Goal: Find specific page/section: Find specific page/section

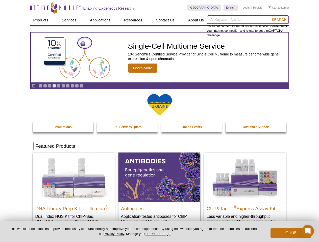
click at [248, 20] on input "search" at bounding box center [248, 19] width 82 height 9
click at [279, 20] on span "Search" at bounding box center [279, 20] width 15 height 4
click at [34, 86] on icon "Pause" at bounding box center [33, 85] width 3 height 3
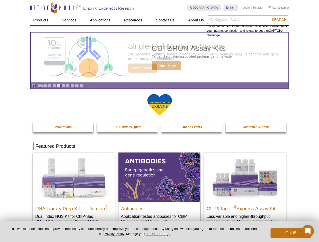
click at [40, 86] on link "Go to slide 1" at bounding box center [41, 86] width 4 height 4
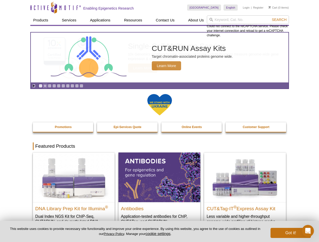
click at [45, 86] on link "Go to slide 2" at bounding box center [45, 86] width 4 height 4
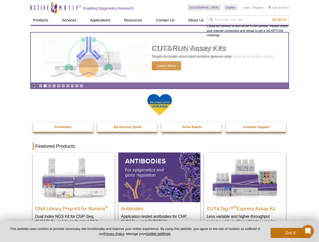
click at [49, 86] on link "Go to slide 3" at bounding box center [50, 86] width 4 height 4
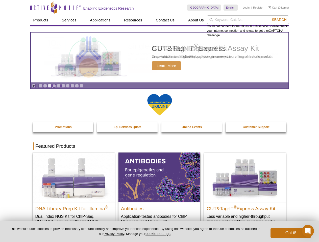
click at [54, 86] on link "Go to slide 4" at bounding box center [54, 86] width 4 height 4
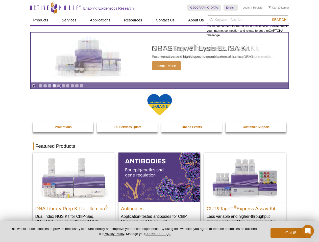
click at [59, 86] on link "Go to slide 5" at bounding box center [59, 86] width 4 height 4
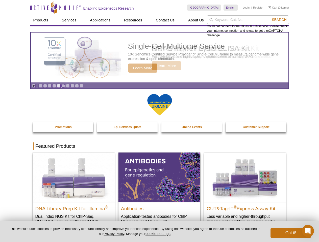
click at [63, 86] on link "Go to slide 6" at bounding box center [63, 86] width 4 height 4
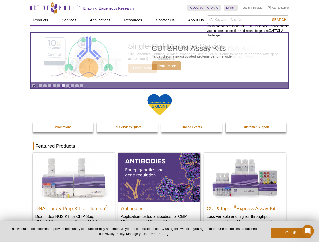
click at [68, 86] on link "Go to slide 7" at bounding box center [68, 86] width 4 height 4
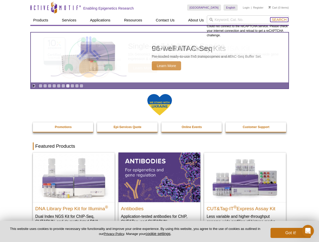
click at [279, 20] on span "Search" at bounding box center [279, 20] width 15 height 4
